Goal: Task Accomplishment & Management: Use online tool/utility

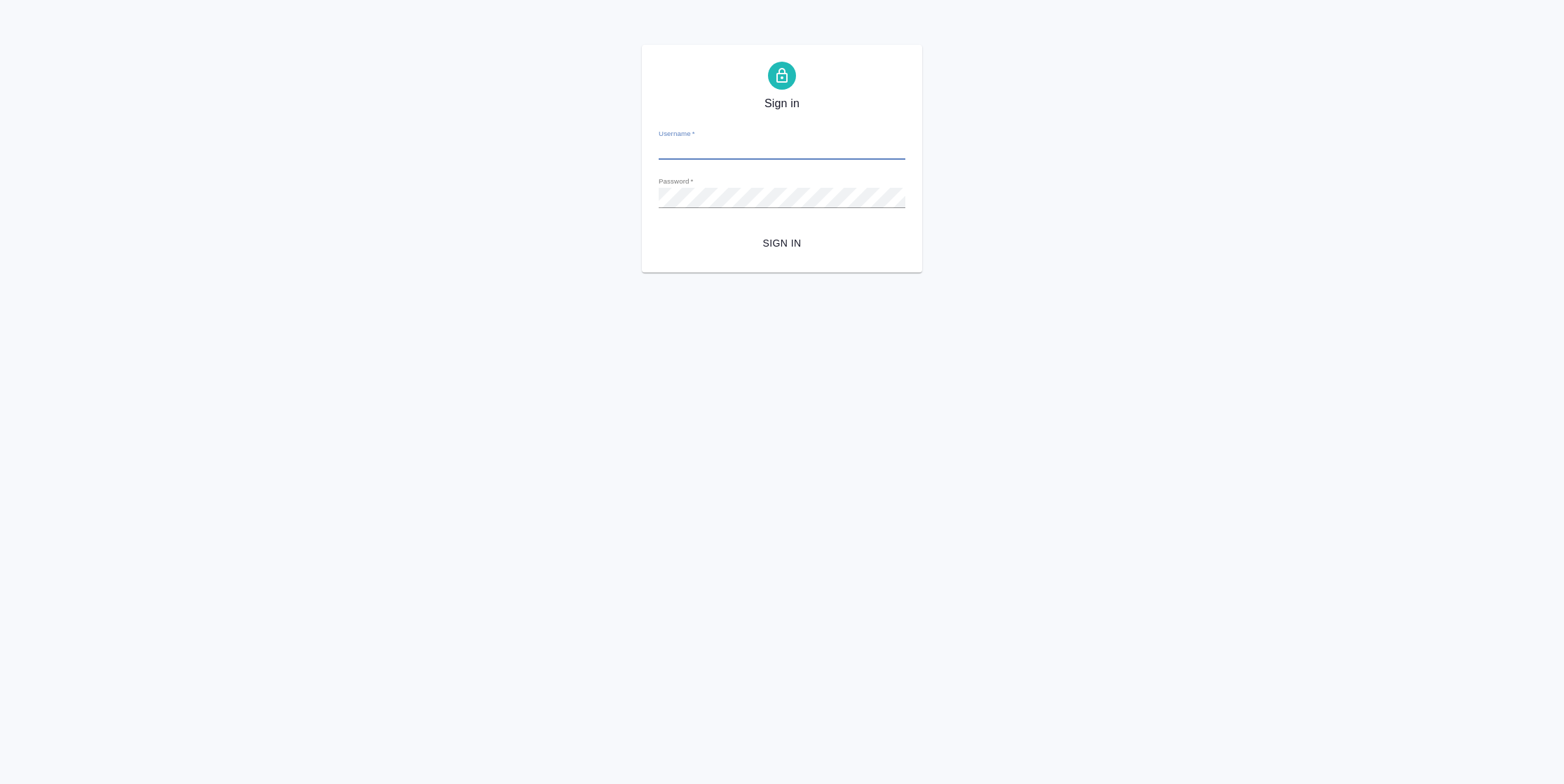
type input "[PERSON_NAME][EMAIL_ADDRESS][DOMAIN_NAME]"
click at [780, 248] on span "Sign in" at bounding box center [782, 243] width 225 height 17
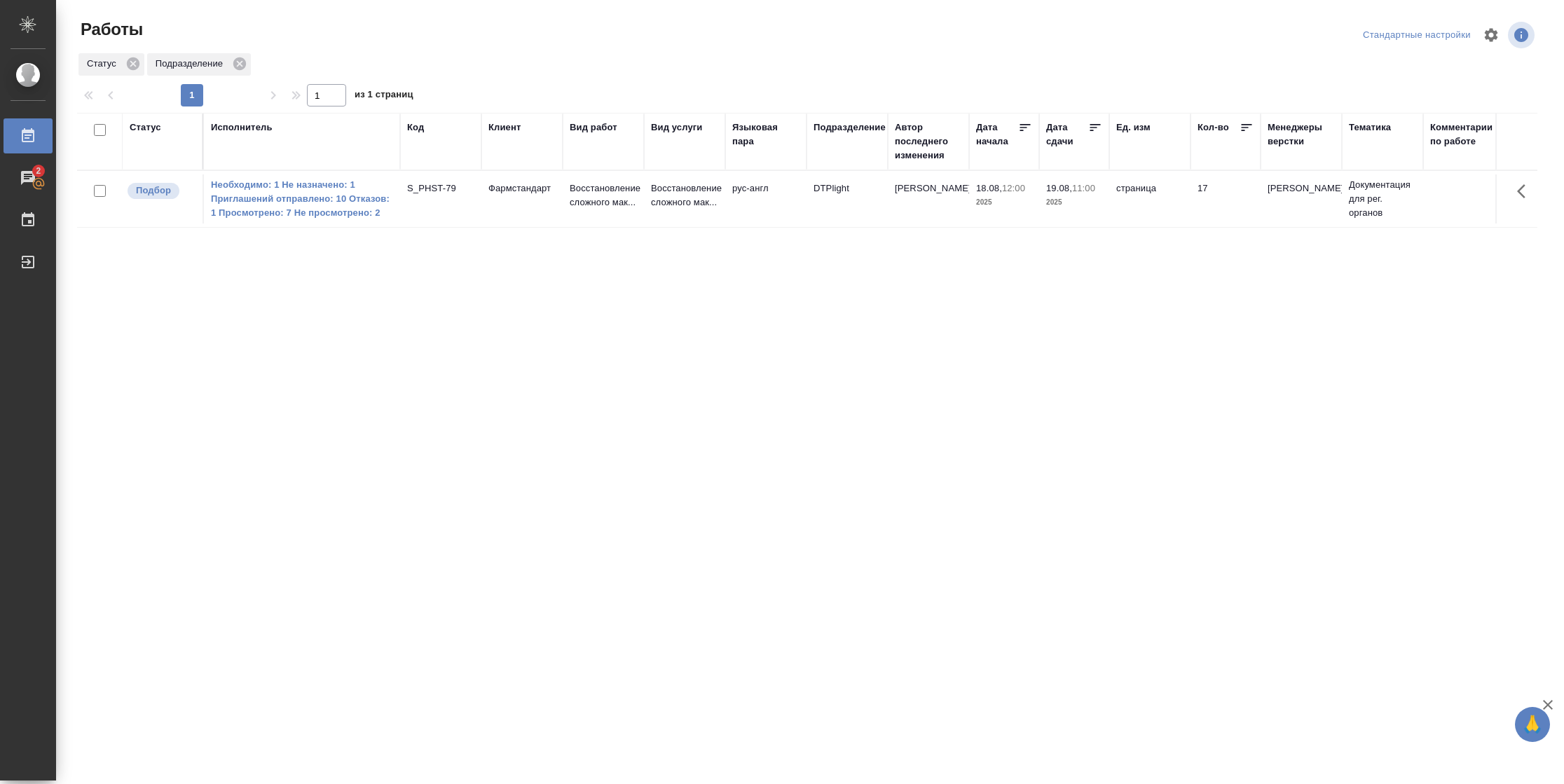
click at [133, 128] on div "Статус" at bounding box center [145, 127] width 32 height 14
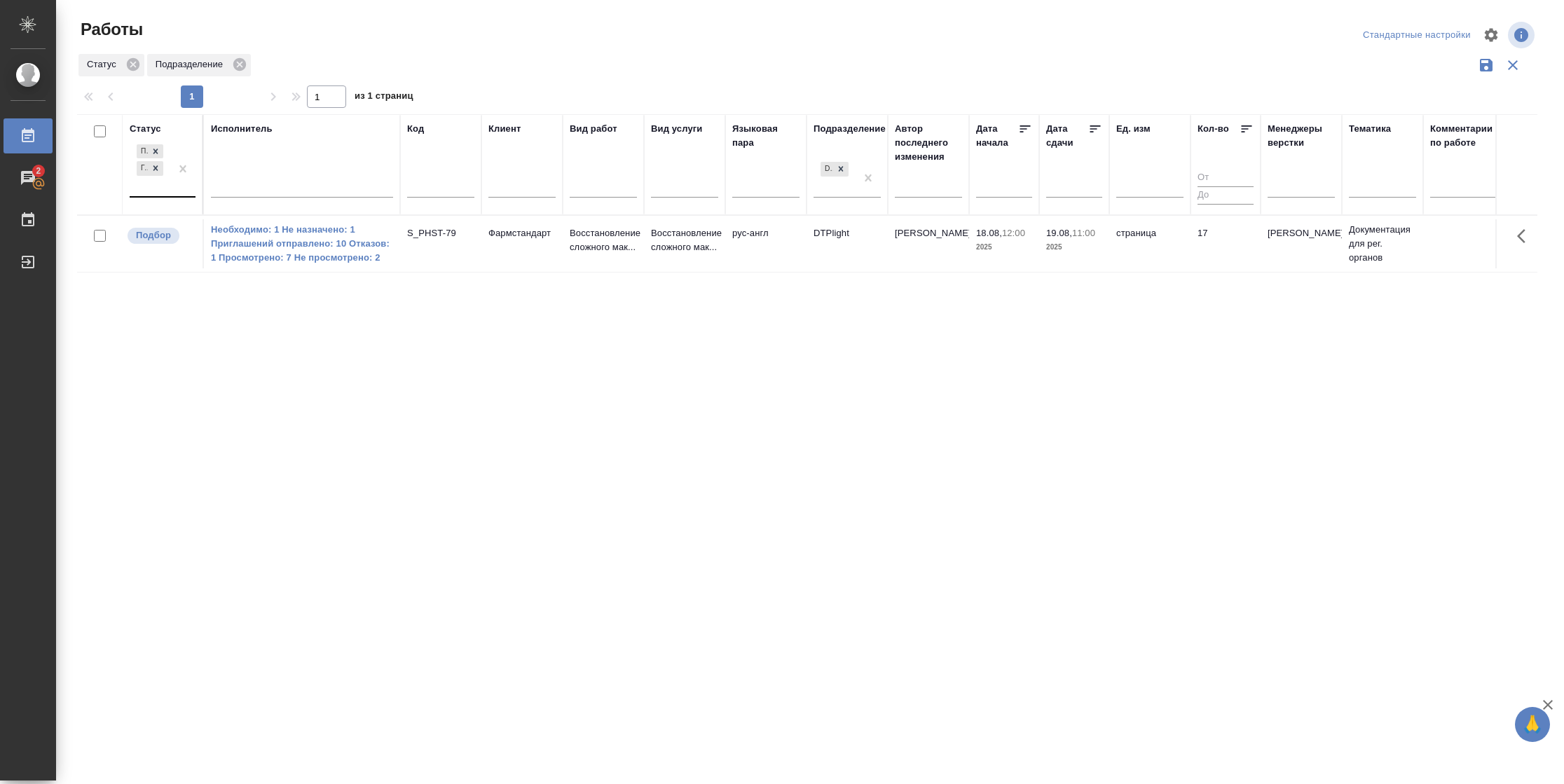
click at [163, 193] on div "Подбор Готов к работе" at bounding box center [149, 168] width 41 height 54
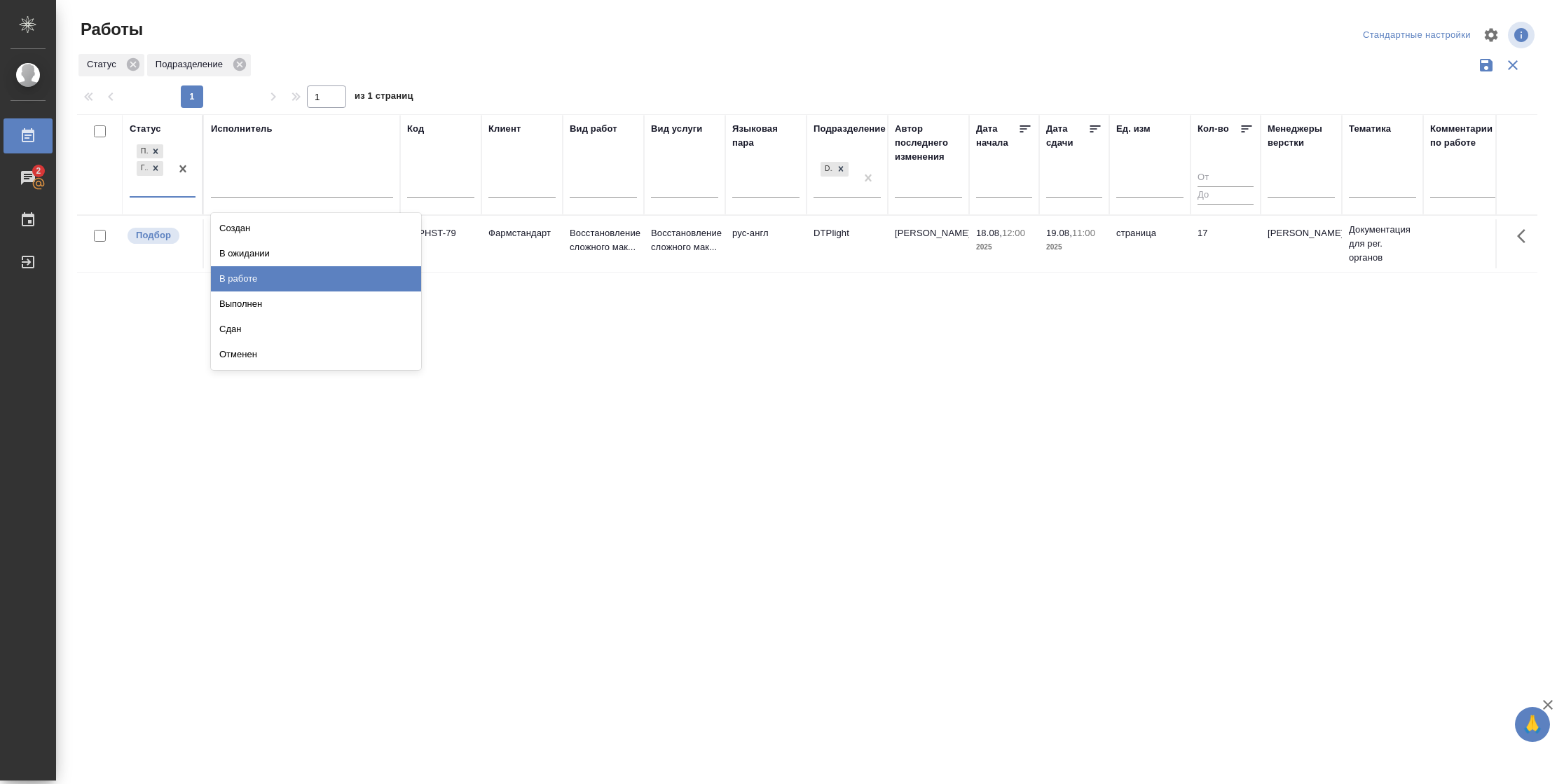
drag, startPoint x: 273, startPoint y: 282, endPoint x: 279, endPoint y: 196, distance: 86.2
click at [273, 281] on div "В работе" at bounding box center [316, 279] width 210 height 25
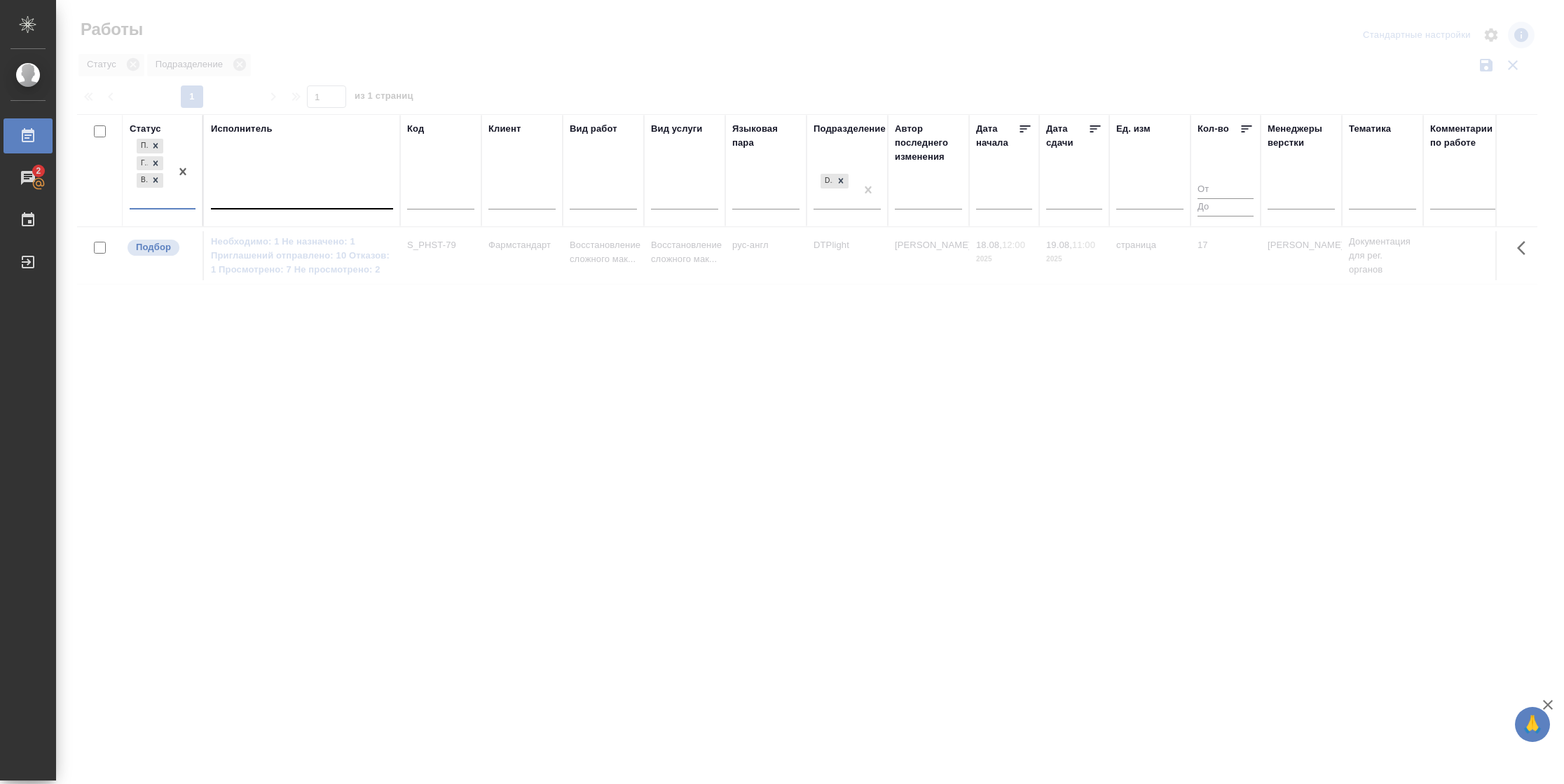
click at [279, 195] on div at bounding box center [302, 195] width 182 height 20
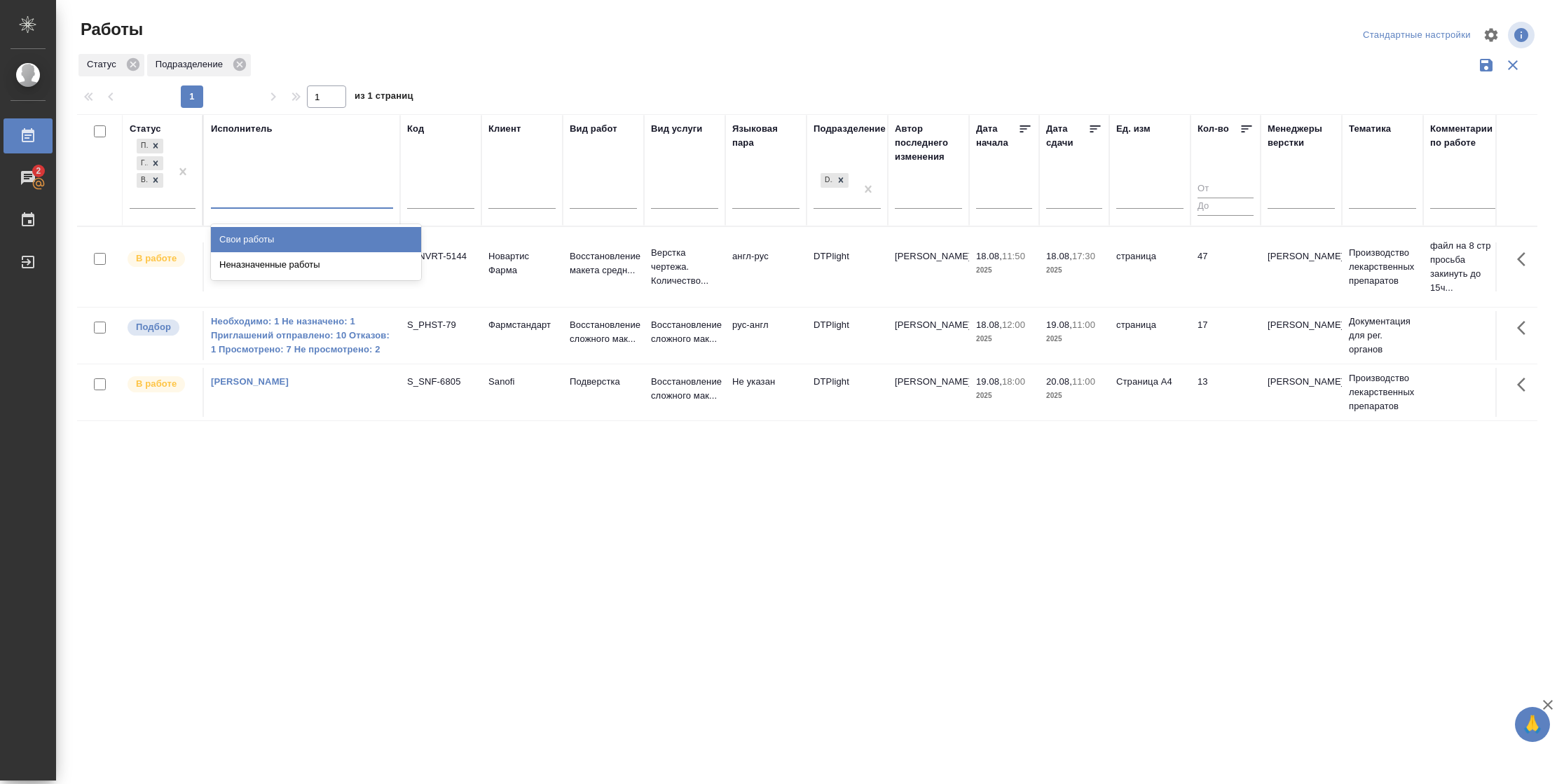
drag, startPoint x: 278, startPoint y: 235, endPoint x: 291, endPoint y: 239, distance: 13.6
click at [277, 236] on div "Свои работы" at bounding box center [316, 240] width 210 height 25
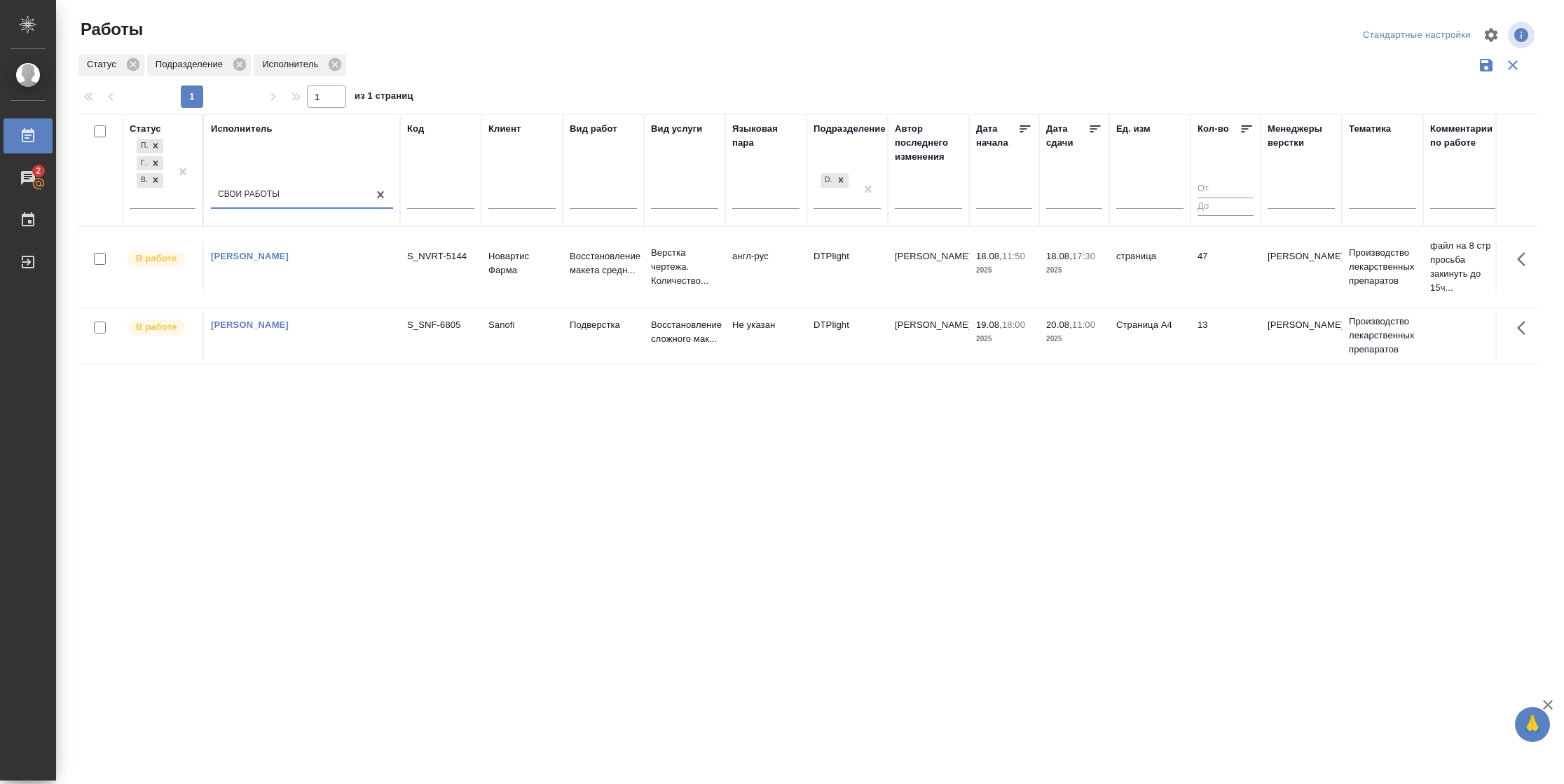
click at [1189, 279] on td "страница" at bounding box center [1150, 267] width 82 height 49
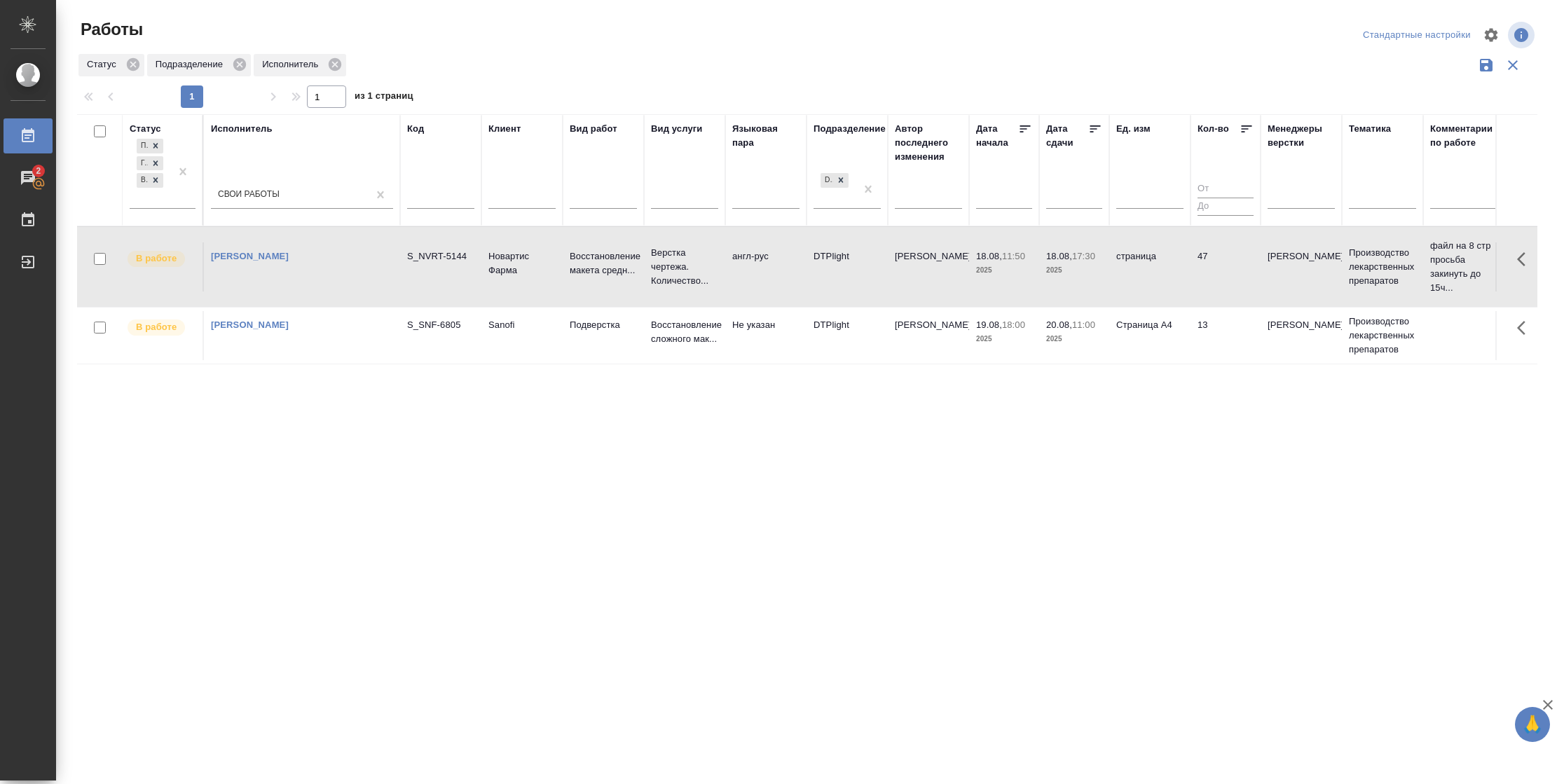
click at [1189, 279] on td "страница" at bounding box center [1150, 267] width 82 height 49
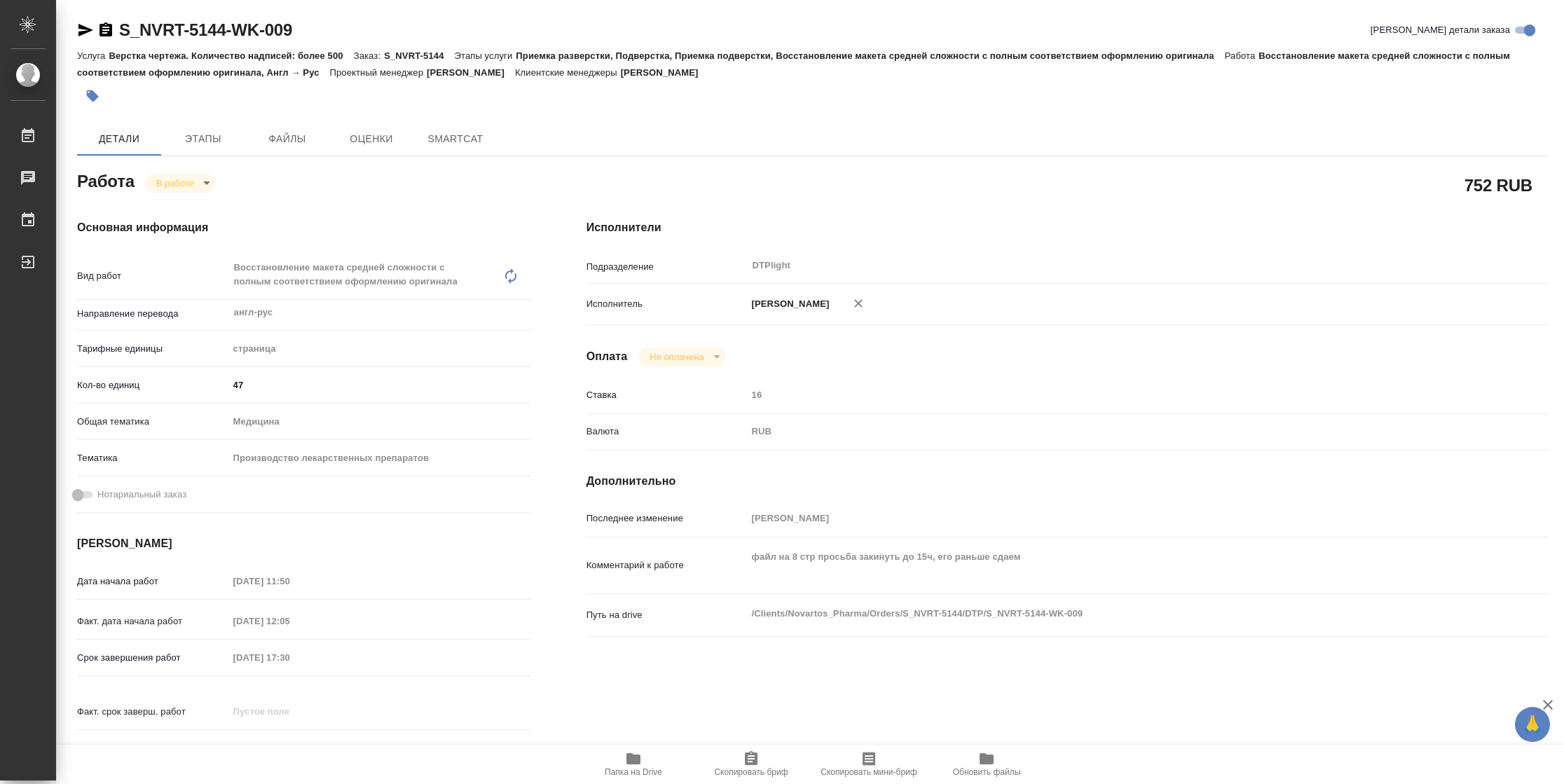
type textarea "x"
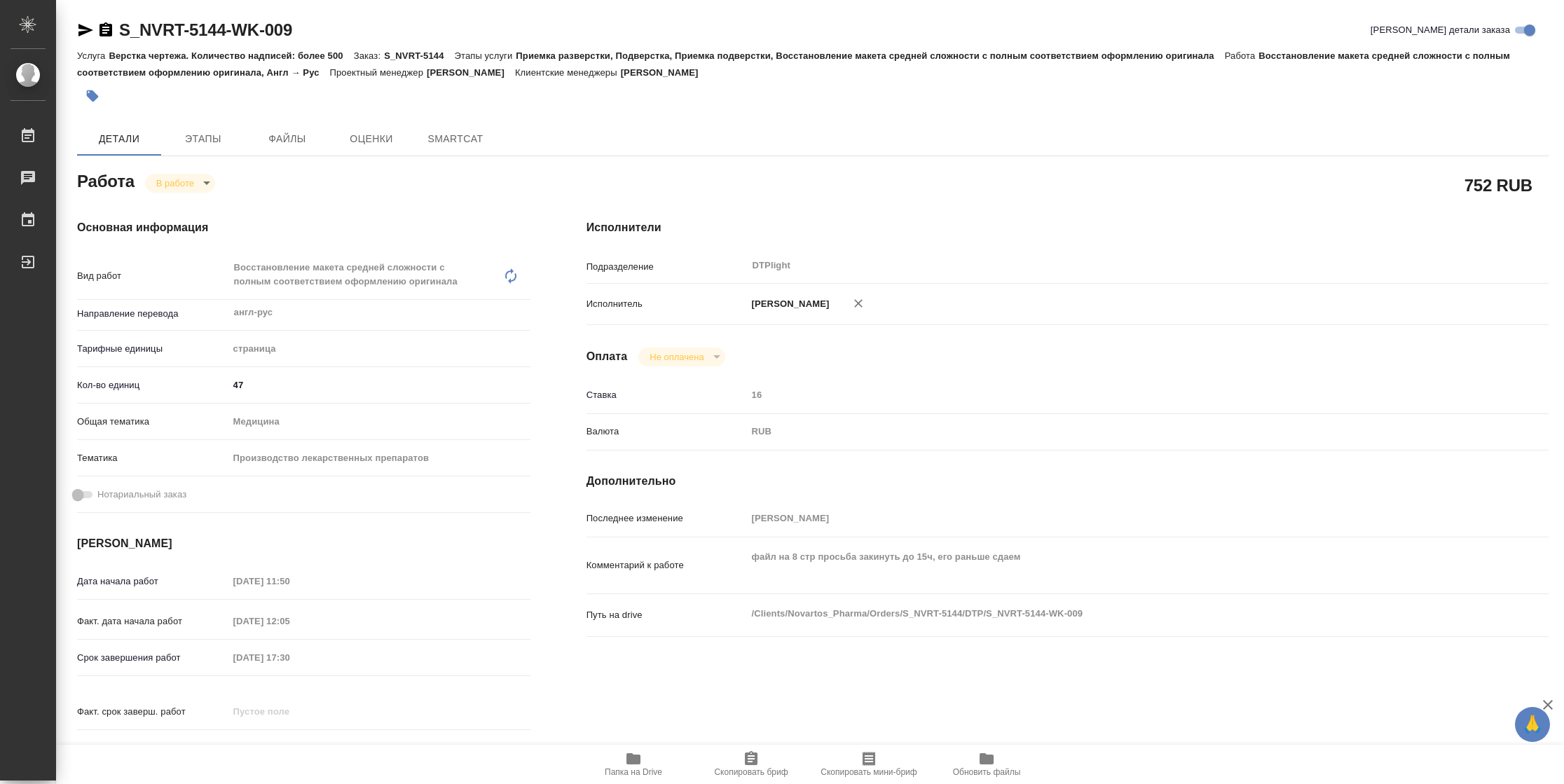
type textarea "x"
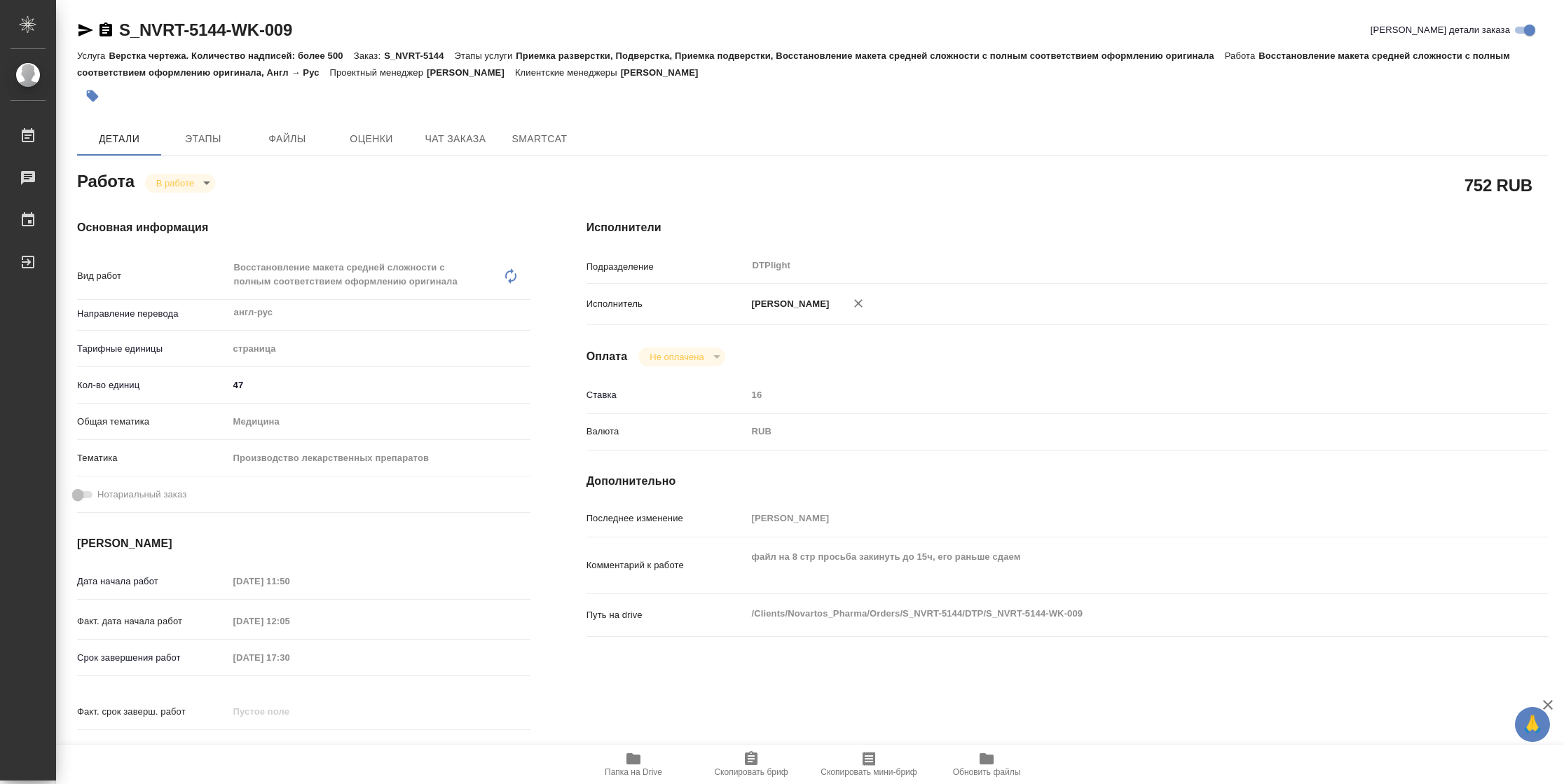
type textarea "x"
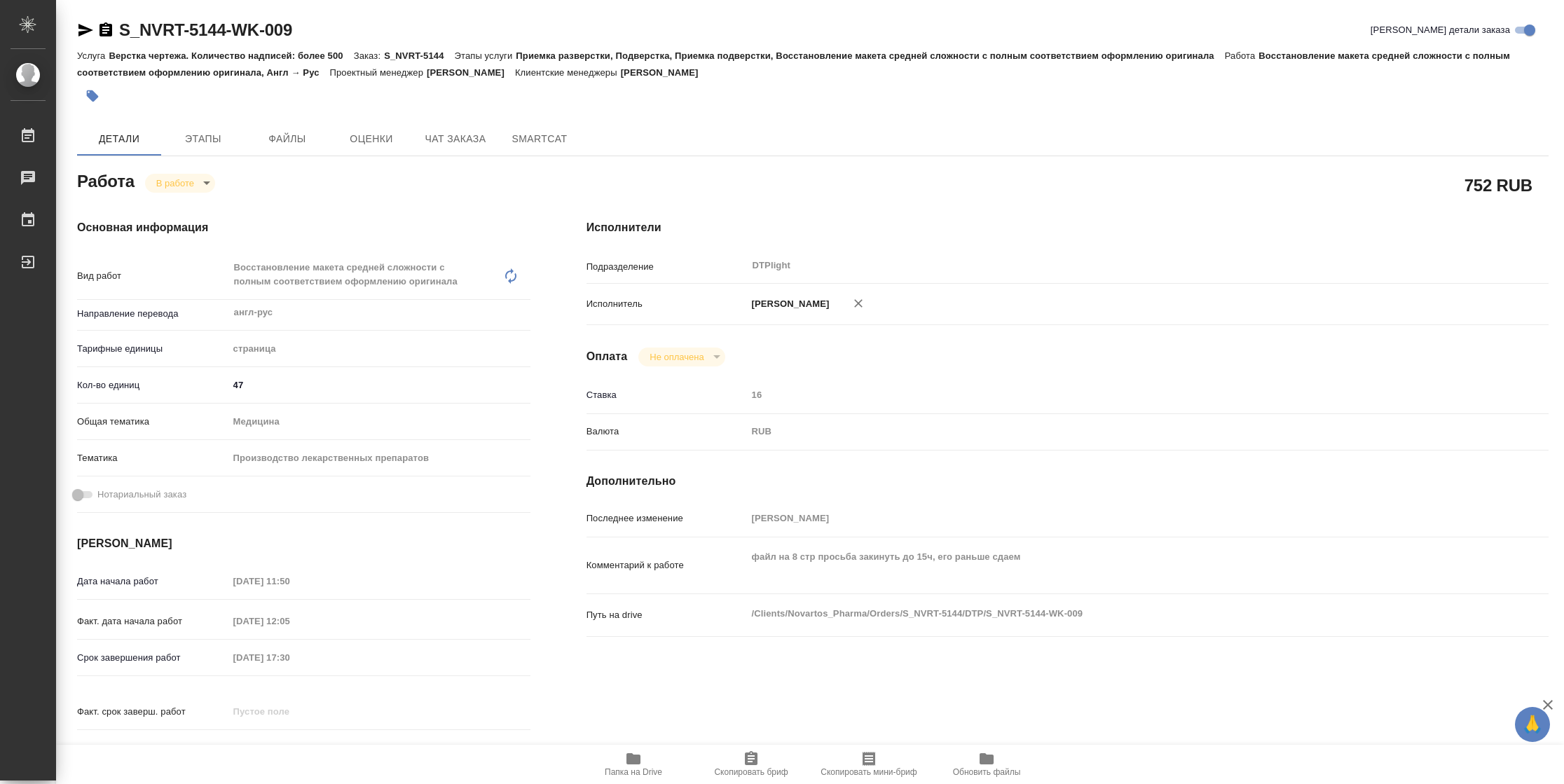
type textarea "x"
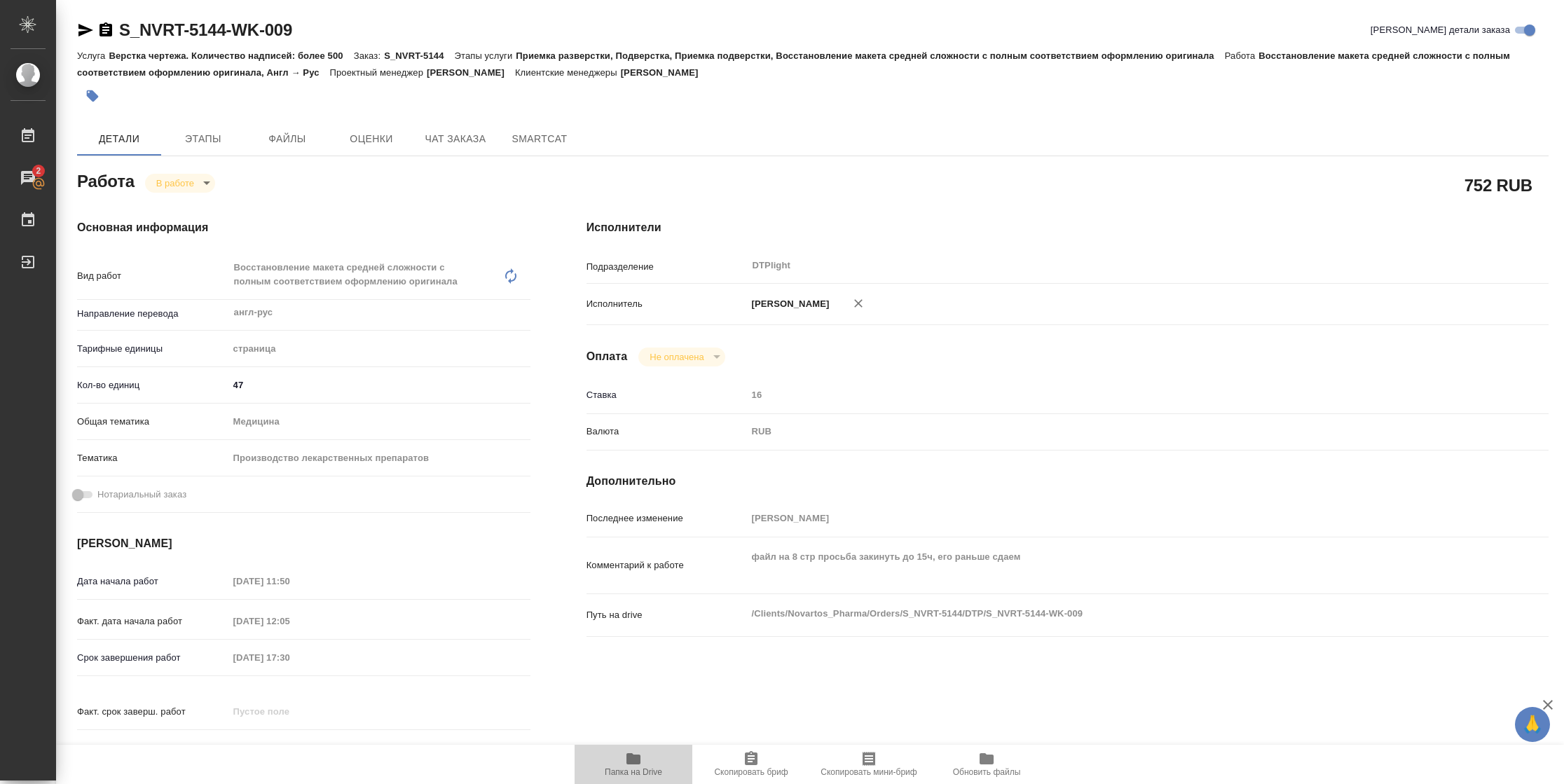
click at [626, 770] on span "Папка на Drive" at bounding box center [633, 771] width 57 height 10
